Goal: Contribute content

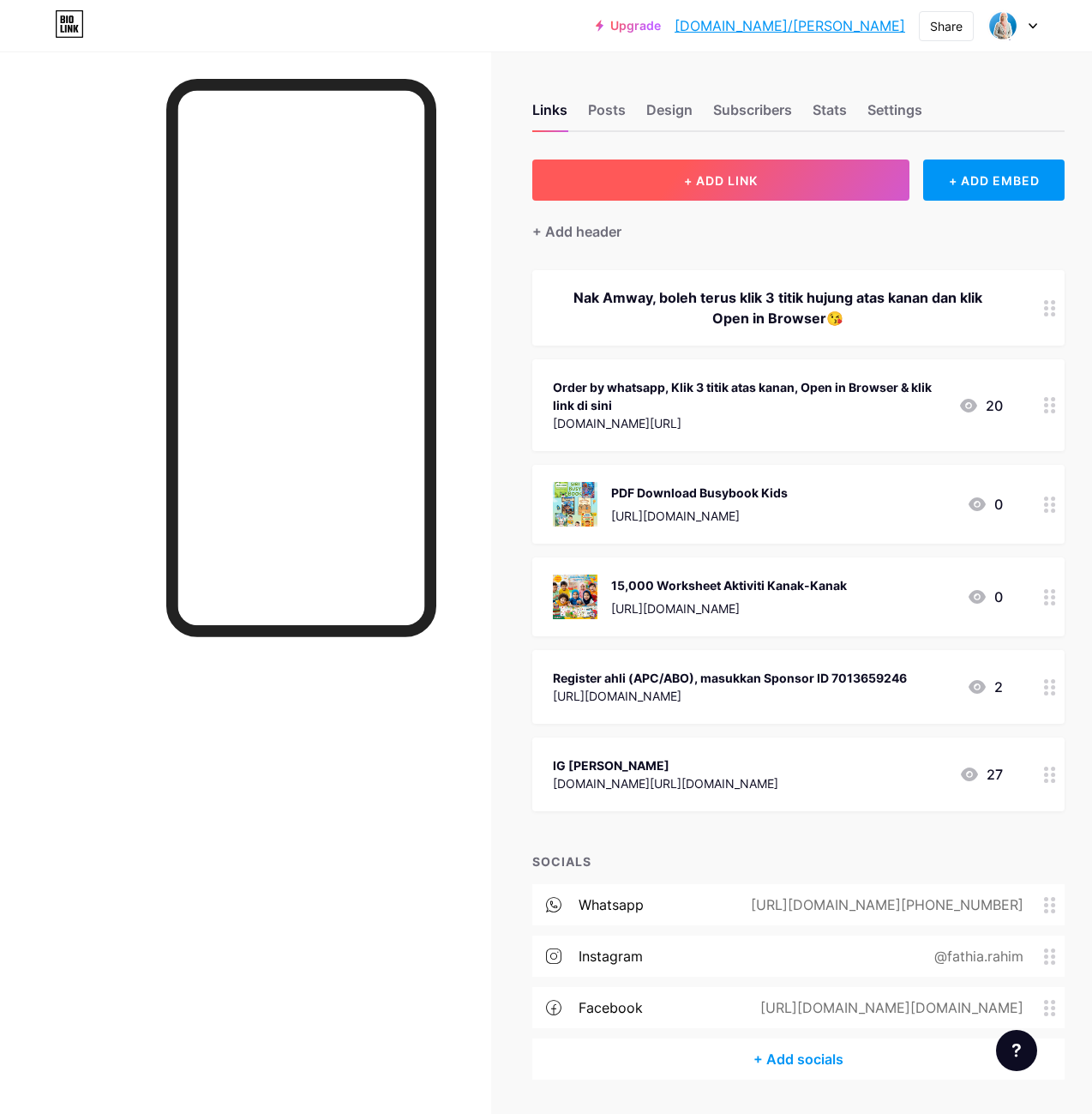
click at [713, 188] on button "+ ADD LINK" at bounding box center [721, 180] width 377 height 41
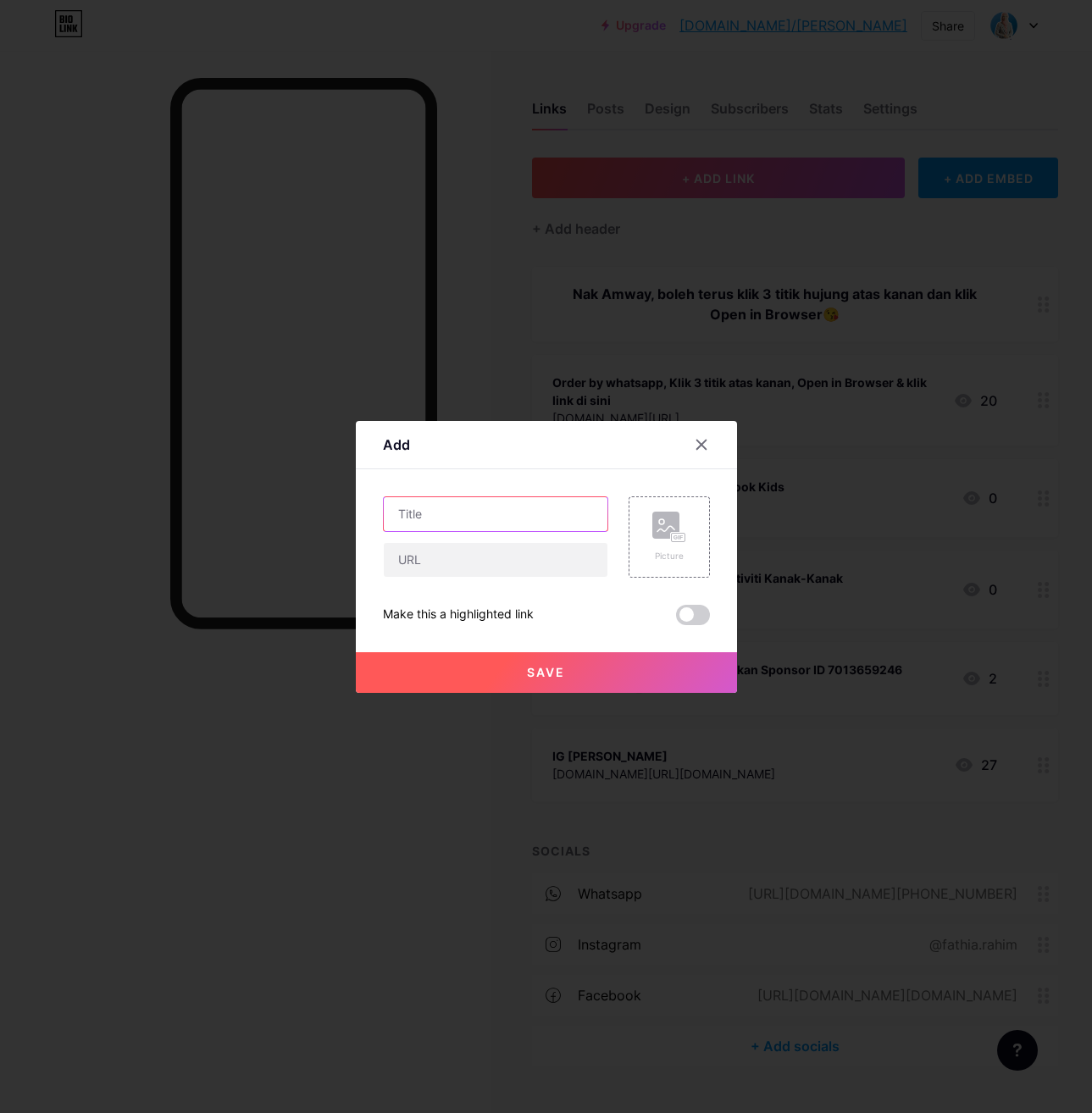
click at [477, 517] on input "text" at bounding box center [495, 514] width 223 height 34
click at [423, 529] on input "text" at bounding box center [495, 514] width 223 height 34
type input "L"
type input "WASZA EDUKIDS BUNDLE"
drag, startPoint x: 420, startPoint y: 550, endPoint x: 524, endPoint y: 557, distance: 104.2
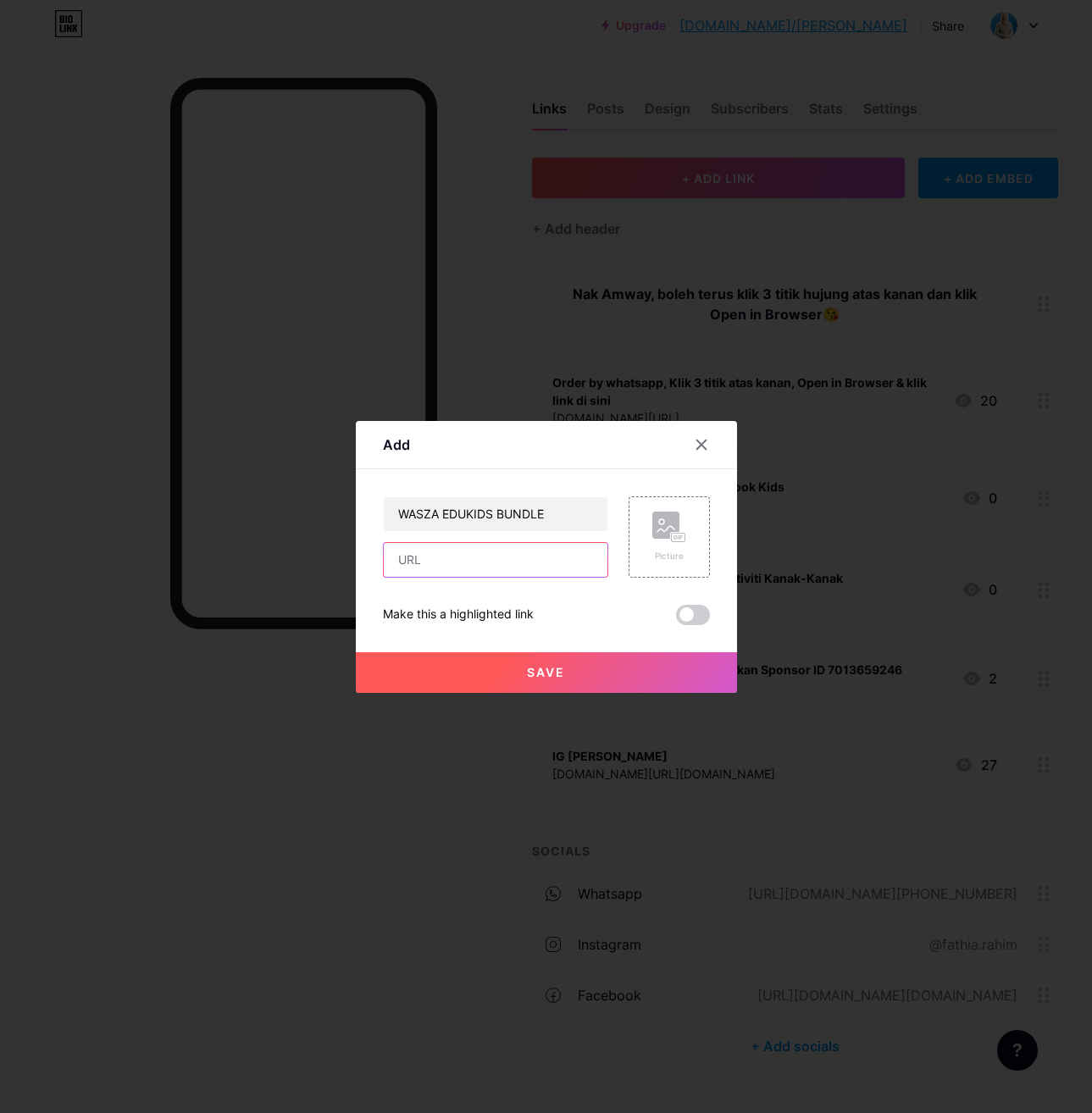
paste input "[URL][DOMAIN_NAME]"
type input "[URL][DOMAIN_NAME]"
click at [584, 671] on button "Save" at bounding box center [546, 672] width 381 height 41
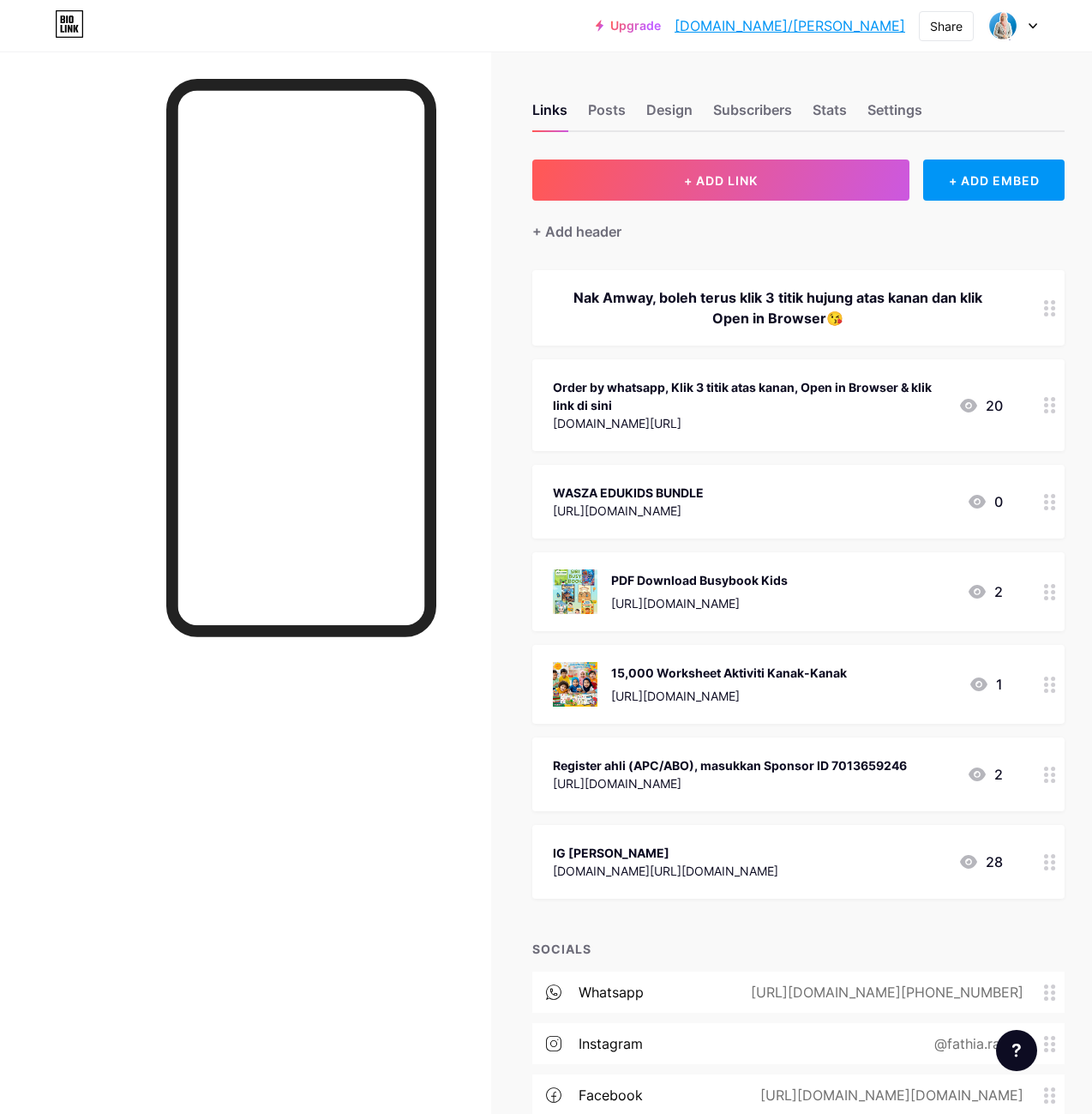
drag, startPoint x: 1034, startPoint y: 693, endPoint x: 1017, endPoint y: 523, distance: 170.8
click at [1017, 523] on span "Nak Amway, boleh terus klik 3 titik hujung atas kanan dan klik Open in Browser😘…" at bounding box center [799, 584] width 532 height 628
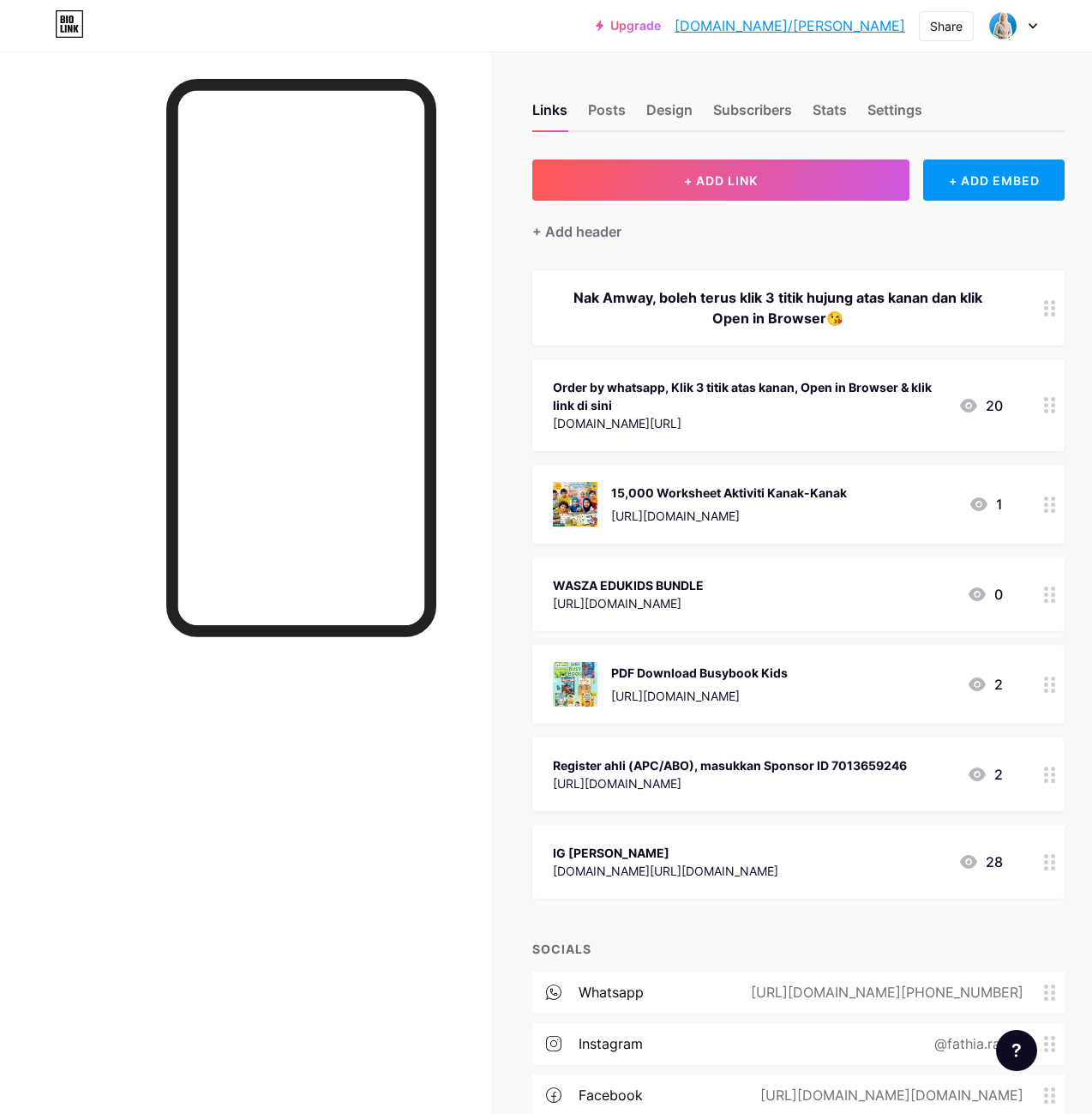
click at [1048, 598] on circle at bounding box center [1046, 600] width 5 height 5
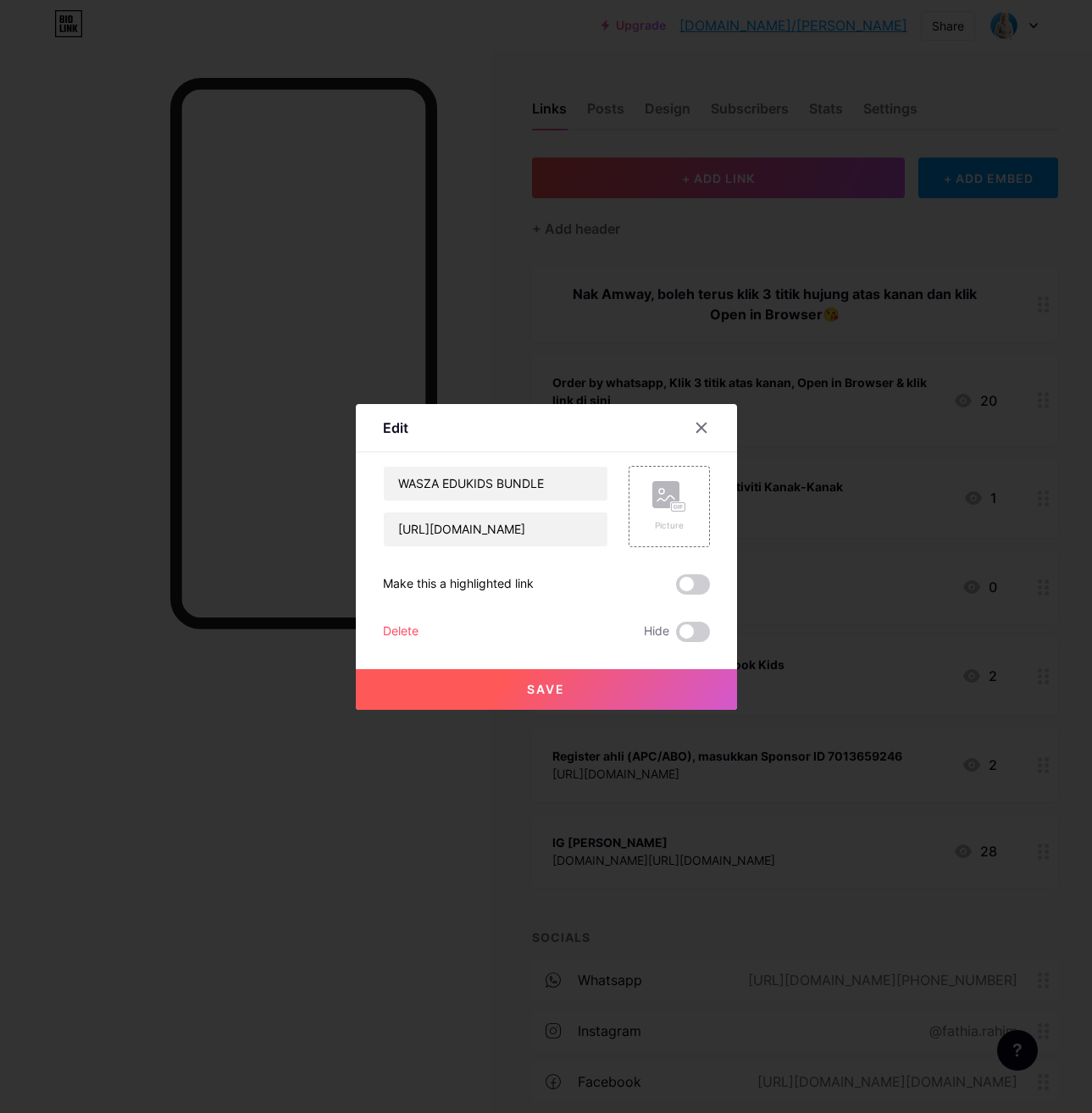
click at [380, 624] on div "Edit Content YouTube Play YouTube video without leaving your page. ADD Vimeo Pl…" at bounding box center [546, 556] width 381 height 306
click at [401, 627] on div "Delete" at bounding box center [400, 632] width 35 height 20
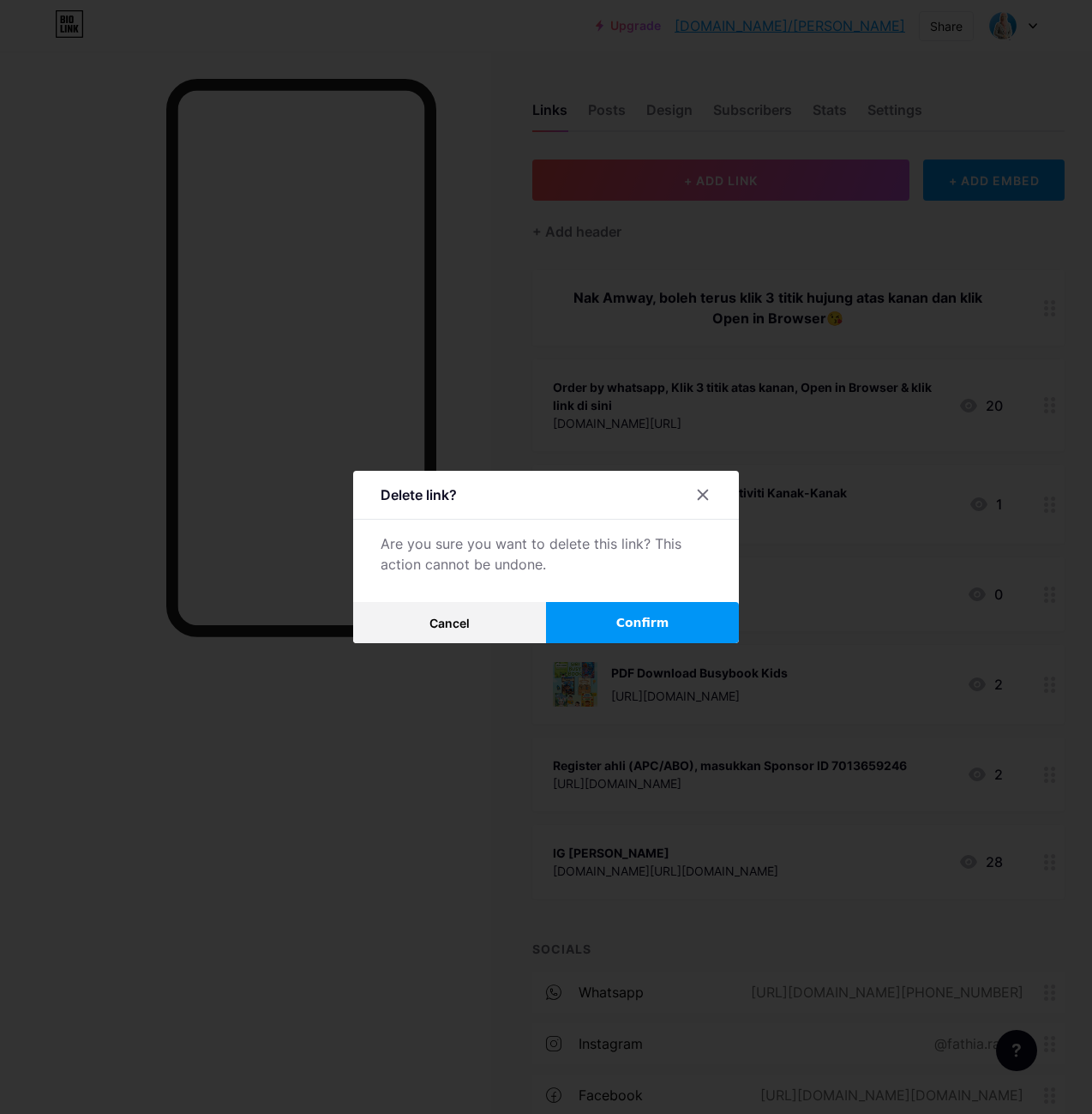
click at [646, 611] on button "Confirm" at bounding box center [642, 623] width 193 height 41
